Goal: Find specific page/section: Find specific page/section

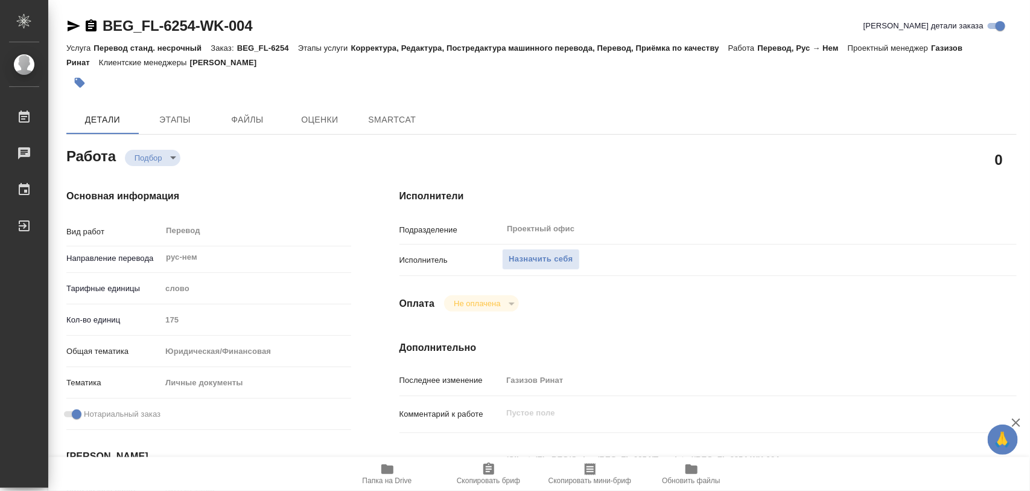
type textarea "x"
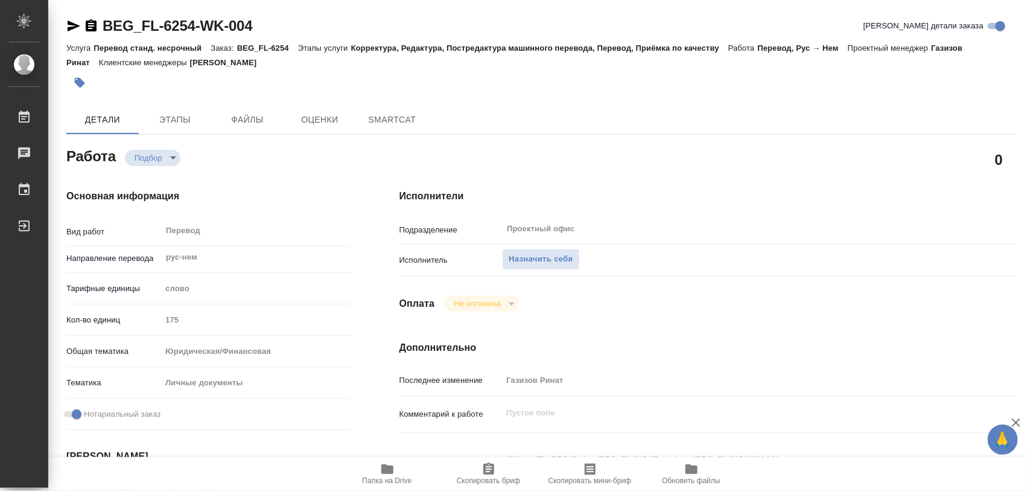
type textarea "x"
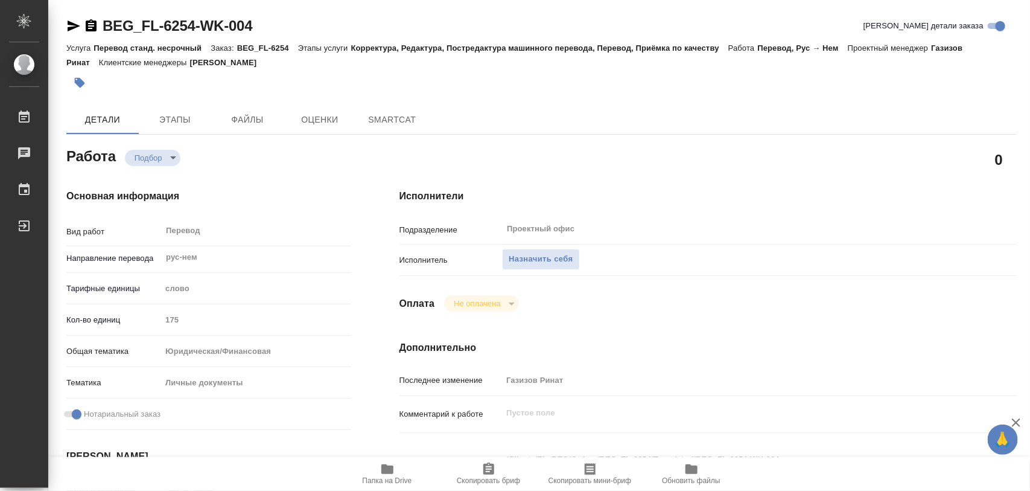
type textarea "x"
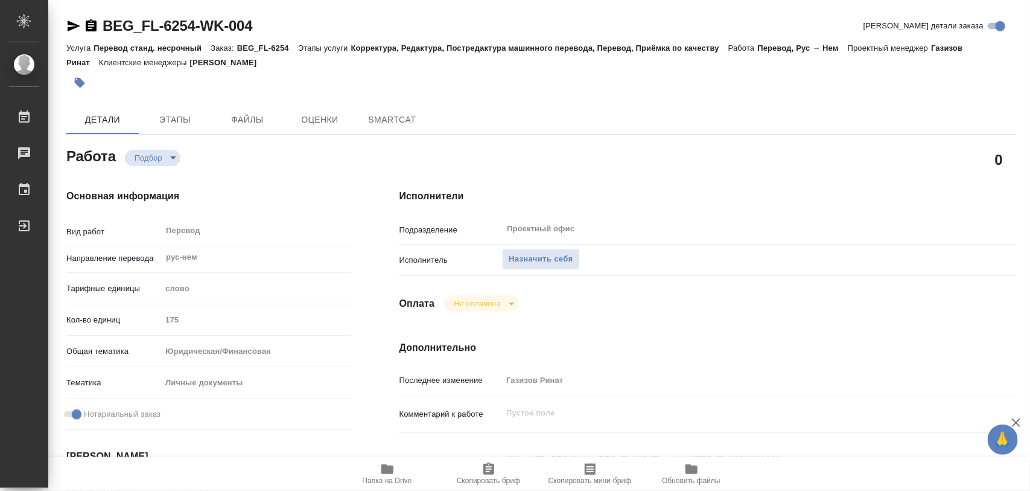
type textarea "x"
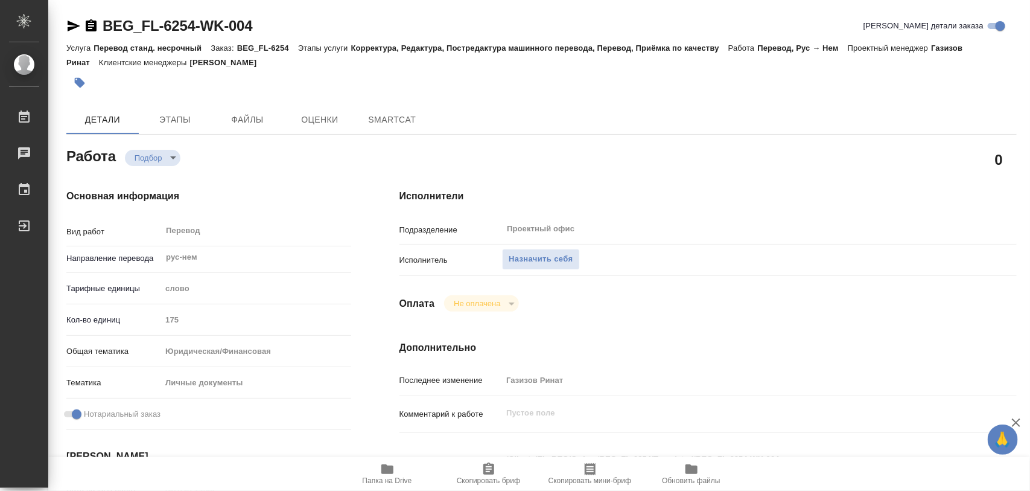
type textarea "x"
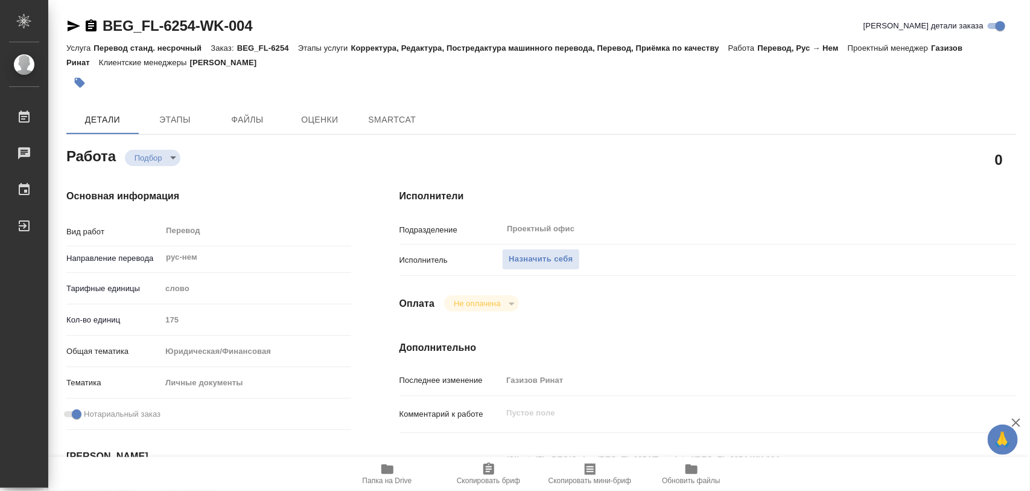
type textarea "x"
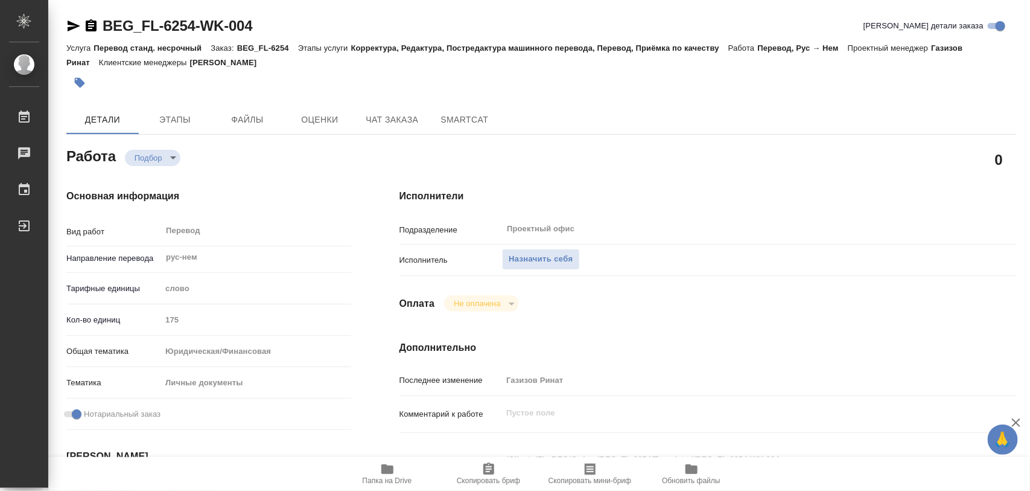
scroll to position [226, 0]
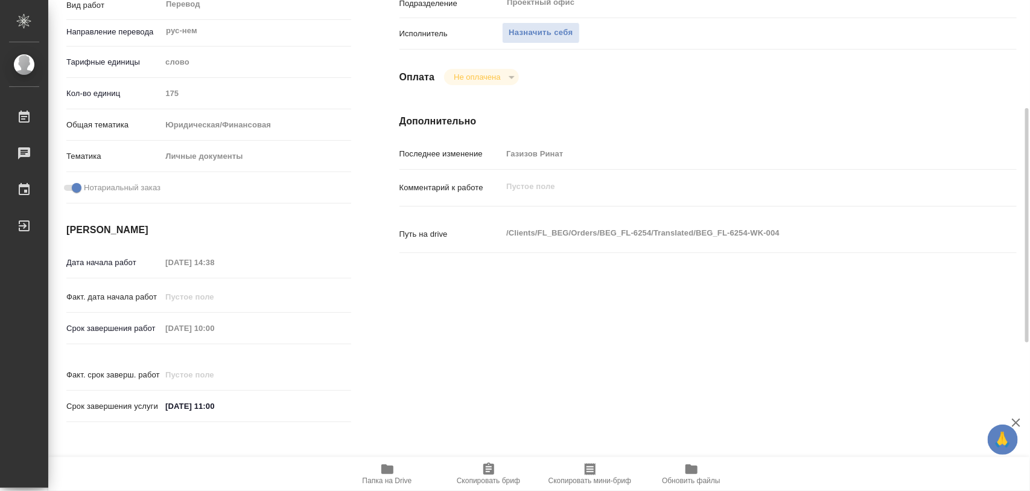
type textarea "x"
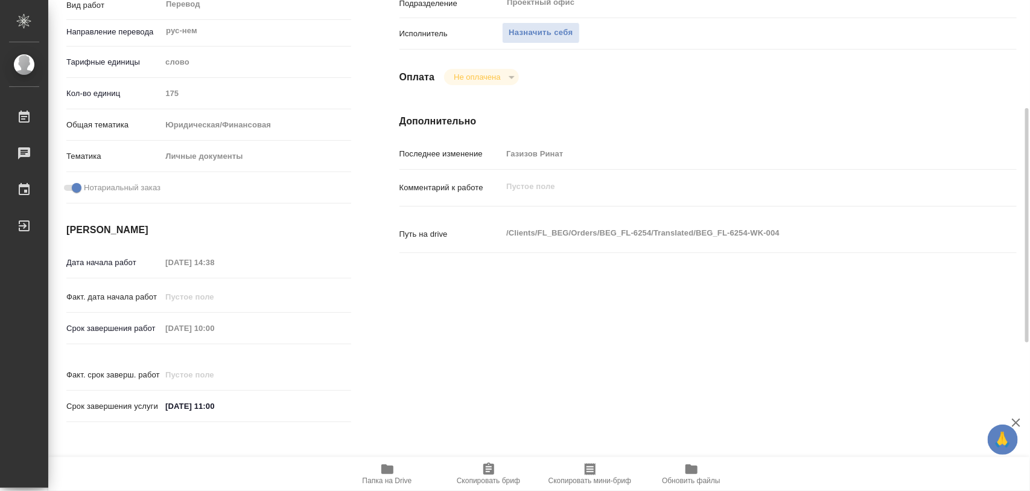
type textarea "x"
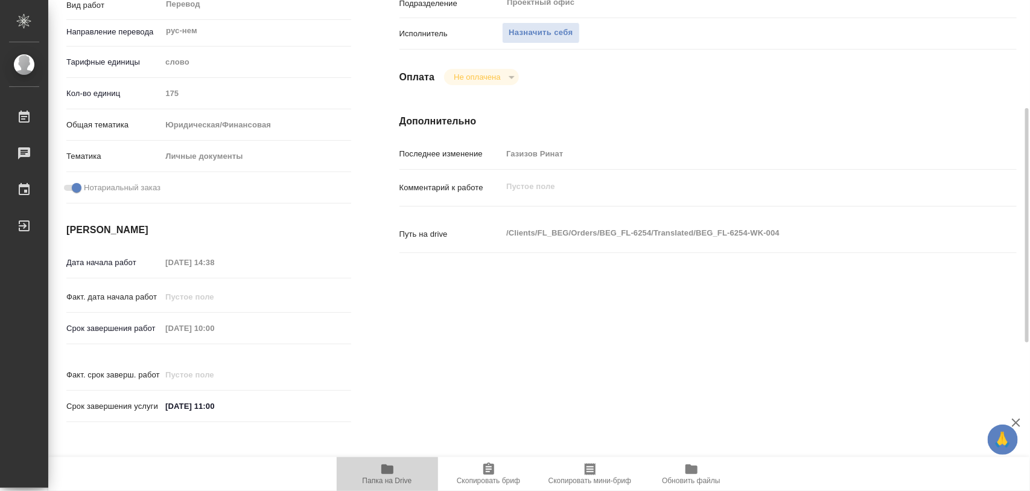
click at [398, 465] on span "Папка на Drive" at bounding box center [387, 473] width 87 height 23
